Goal: Task Accomplishment & Management: Use online tool/utility

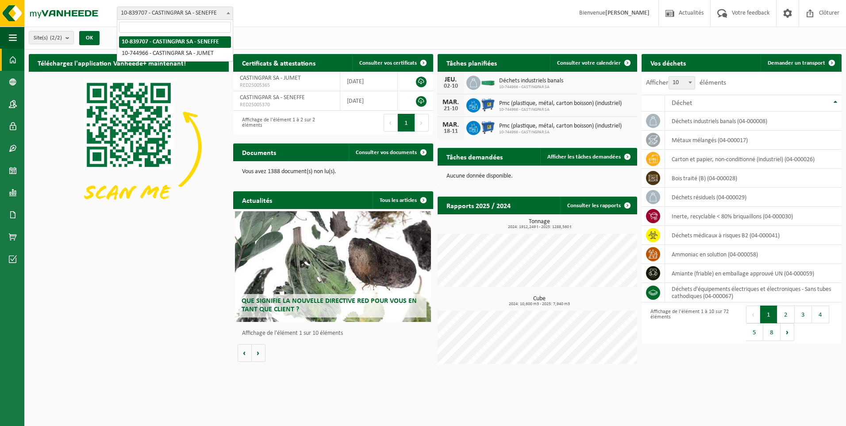
click at [189, 14] on span "10-839707 - CASTINGPAR SA - SENEFFE" at bounding box center [174, 13] width 115 height 12
select select "6262"
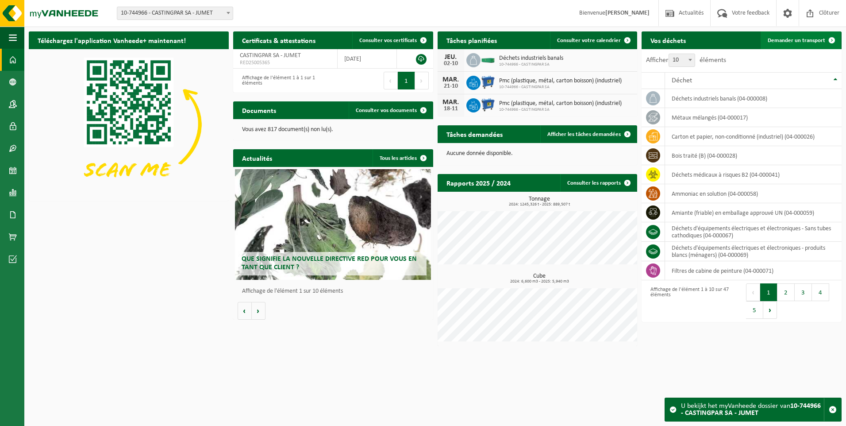
click at [783, 37] on link "Demander un transport" at bounding box center [801, 40] width 80 height 18
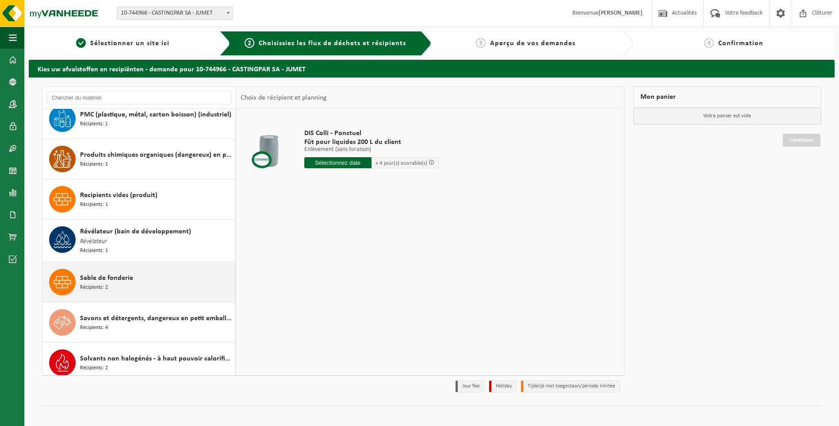
click at [144, 280] on div "Sable de fonderie Récipients: 2" at bounding box center [156, 282] width 153 height 27
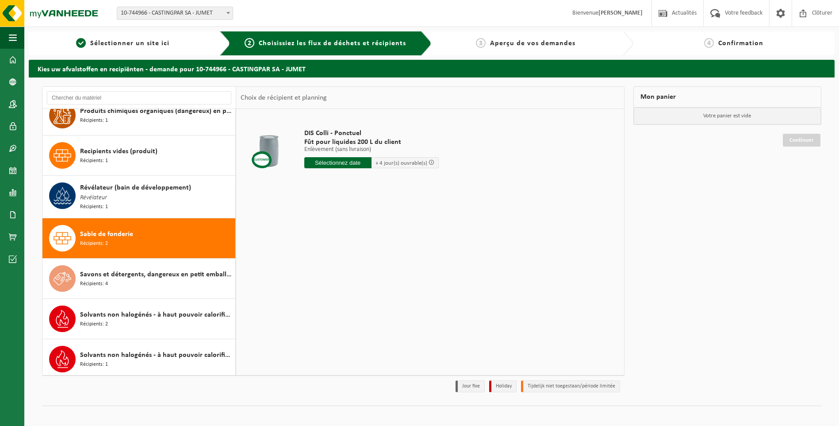
scroll to position [1548, 0]
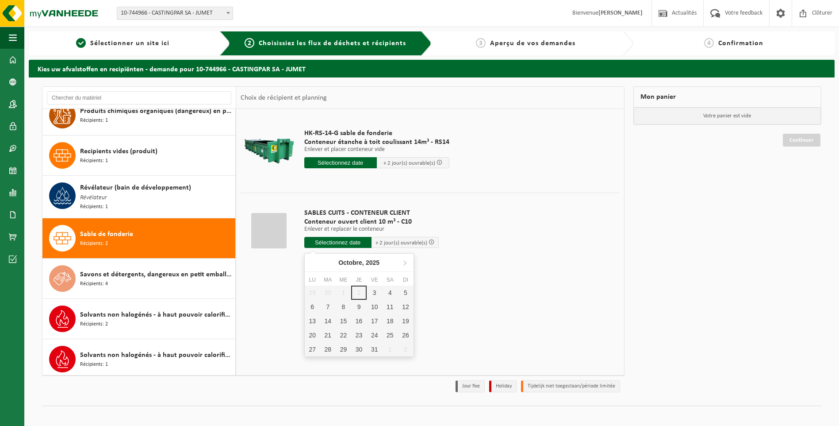
click at [332, 239] on input "text" at bounding box center [337, 242] width 67 height 11
click at [372, 289] on div "3" at bounding box center [374, 292] width 15 height 14
type input "à partir de 2025-10-03"
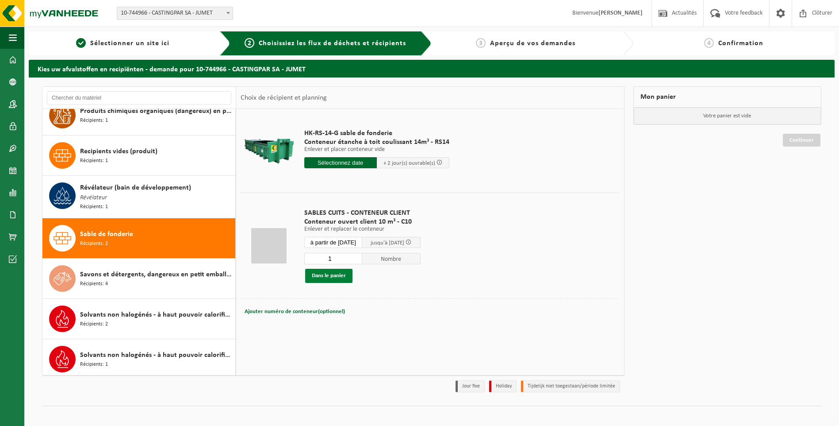
click at [329, 271] on button "Dans le panier" at bounding box center [328, 276] width 47 height 14
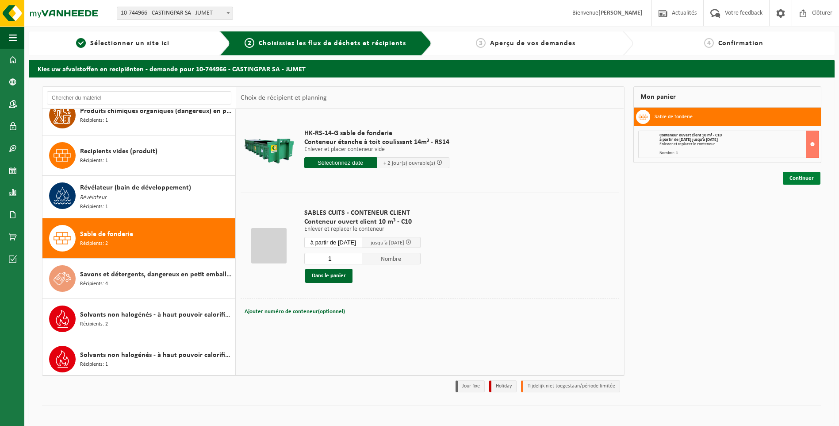
click at [803, 184] on link "Continuer" at bounding box center [802, 178] width 38 height 13
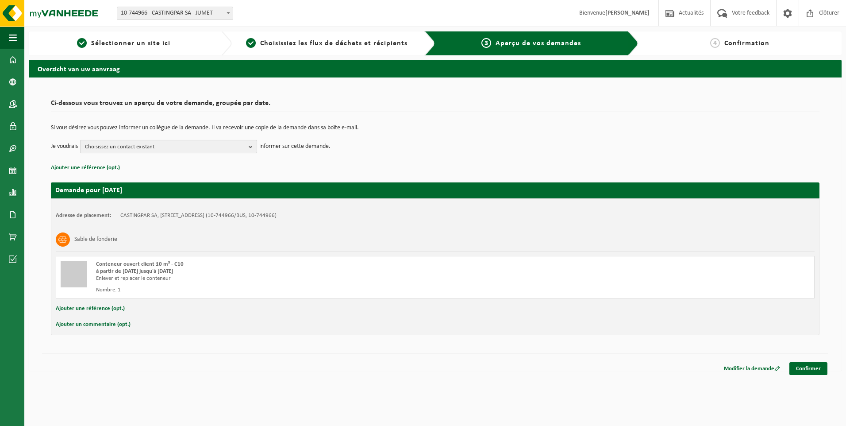
click at [176, 151] on span "Choisissez un contact existant" at bounding box center [165, 146] width 160 height 13
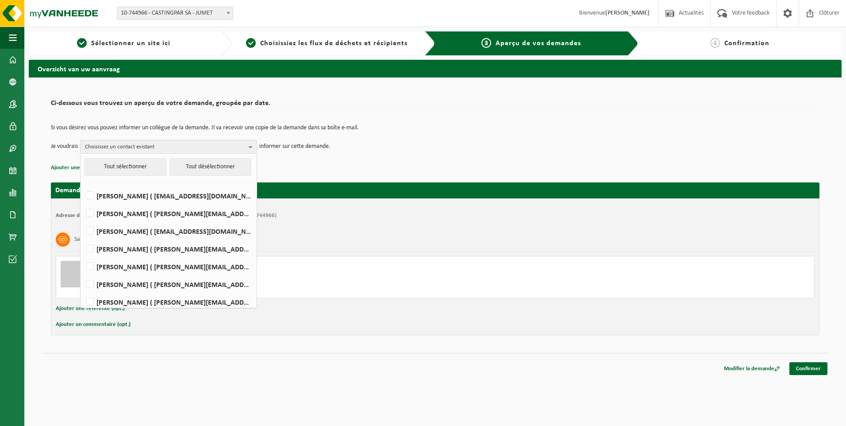
drag, startPoint x: 147, startPoint y: 228, endPoint x: 145, endPoint y: 240, distance: 12.1
click at [147, 231] on label "HELENE CANDRIES ( invoicing@castingpar.com )" at bounding box center [168, 230] width 168 height 13
click at [83, 220] on input "HELENE CANDRIES ( invoicing@castingpar.com )" at bounding box center [82, 219] width 0 height 0
checkbox input "true"
click at [140, 261] on label "PHILIPPE FRIS ( philippe.fris@castingpar.com )" at bounding box center [168, 266] width 168 height 13
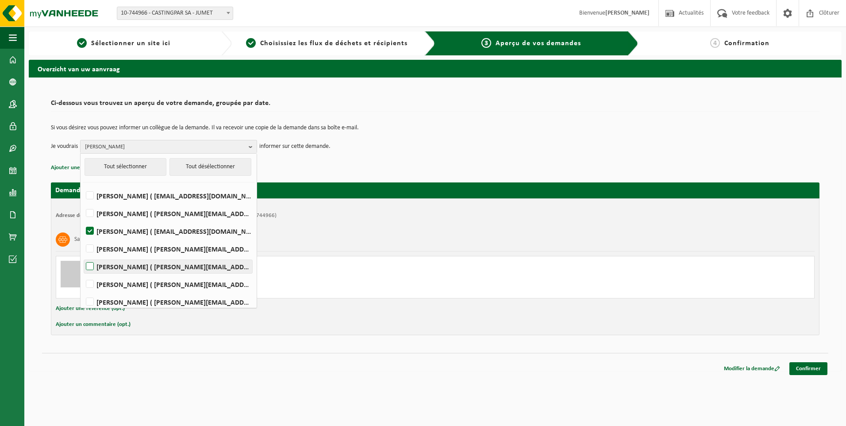
click at [83, 255] on input "PHILIPPE FRIS ( philippe.fris@castingpar.com )" at bounding box center [82, 255] width 0 height 0
checkbox input "true"
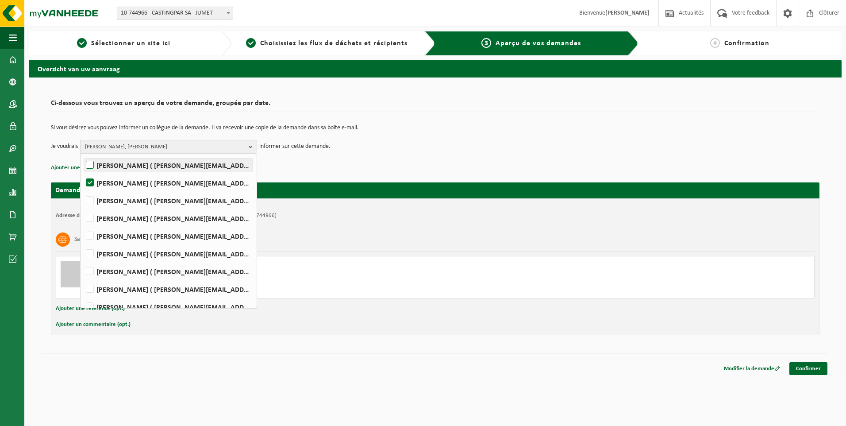
scroll to position [111, 0]
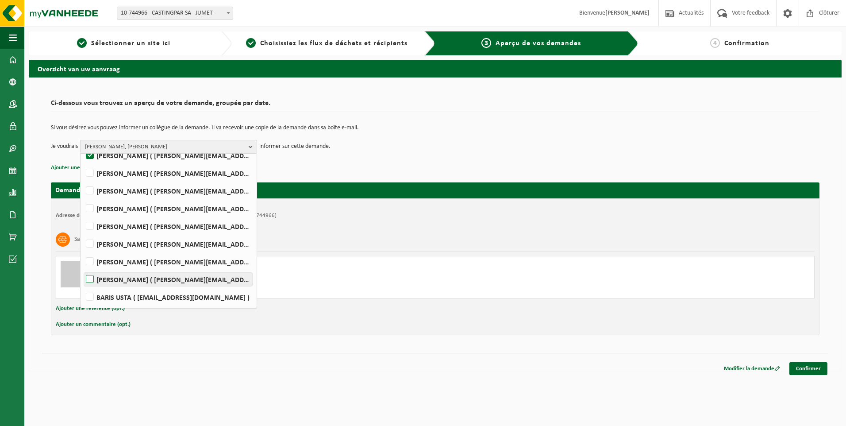
click at [114, 277] on label "Rudy Nigro ( rudy.nigro@castingpar.com )" at bounding box center [168, 279] width 168 height 13
click at [83, 268] on input "Rudy Nigro ( rudy.nigro@castingpar.com )" at bounding box center [82, 268] width 0 height 0
checkbox input "true"
click at [148, 145] on span "HELENE CANDRIES, PHILIPPE FRIS, Rudy Nigro" at bounding box center [165, 146] width 160 height 13
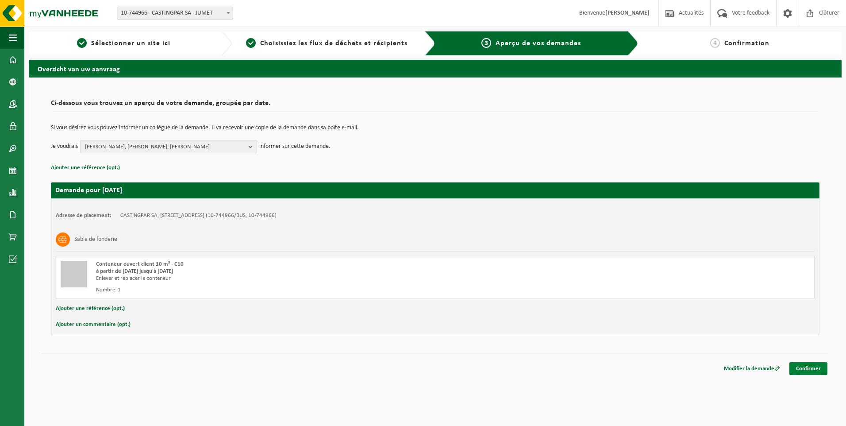
click at [813, 365] on link "Confirmer" at bounding box center [808, 368] width 38 height 13
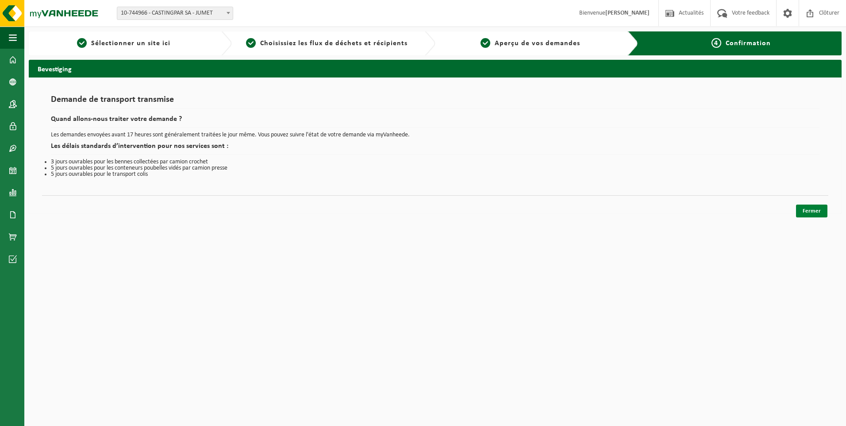
click at [804, 212] on link "Fermer" at bounding box center [811, 210] width 31 height 13
